Goal: Find specific page/section: Find specific page/section

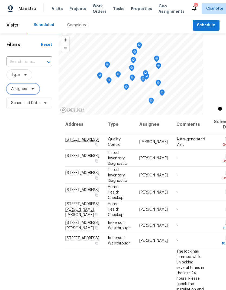
click at [37, 93] on span "Assignee" at bounding box center [23, 89] width 33 height 11
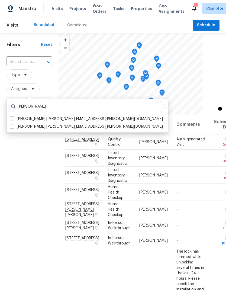
type input "Matthew barnhart"
click at [16, 119] on label "Matthew Barnhart matthew.barnhart@opendoor.com" at bounding box center [86, 118] width 153 height 5
click at [13, 119] on input "Matthew Barnhart matthew.barnhart@opendoor.com" at bounding box center [12, 118] width 4 height 4
checkbox input "true"
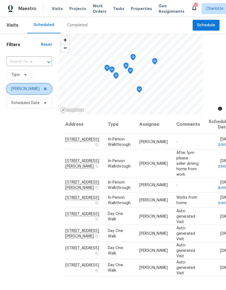
click at [52, 84] on span "[PERSON_NAME]" at bounding box center [30, 89] width 46 height 11
click at [47, 88] on icon at bounding box center [45, 89] width 3 height 3
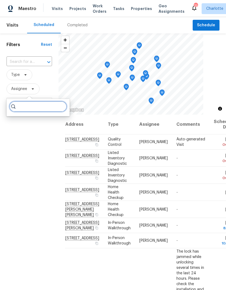
click at [37, 107] on input "search" at bounding box center [38, 106] width 58 height 11
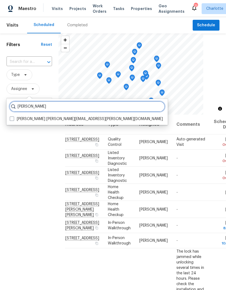
type input "Jason bouque"
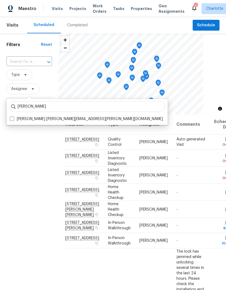
click at [14, 120] on label "Jason Bouque jason.bouque@opendoor.com" at bounding box center [86, 118] width 153 height 5
click at [13, 120] on input "Jason Bouque jason.bouque@opendoor.com" at bounding box center [12, 118] width 4 height 4
checkbox input "true"
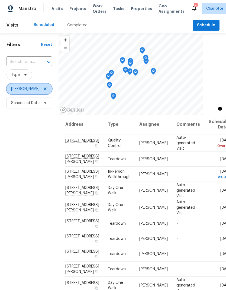
click at [41, 91] on span at bounding box center [44, 89] width 6 height 4
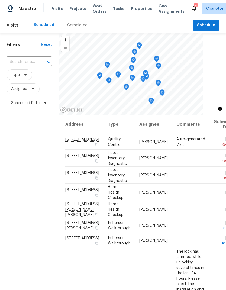
click at [39, 216] on div "Filters Reset ​ Type Assignee Scheduled Date" at bounding box center [29, 189] width 59 height 313
